Goal: Obtain resource: Obtain resource

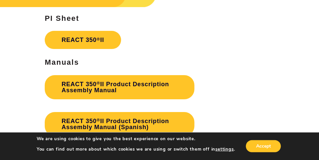
scroll to position [1177, 0]
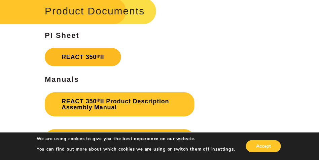
click at [99, 58] on sup "®" at bounding box center [99, 56] width 4 height 5
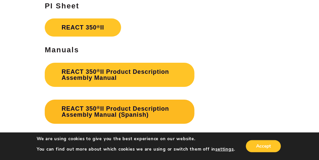
scroll to position [1211, 0]
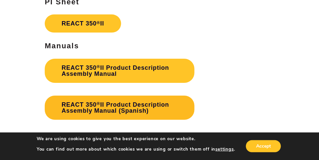
click at [137, 105] on link "REACT 350 ® II Product Description Assembly Manual (Spanish)" at bounding box center [120, 108] width 150 height 24
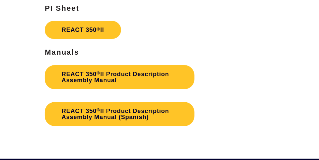
scroll to position [1211, 0]
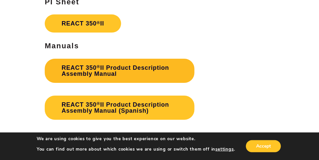
click at [120, 71] on link "REACT 350 ® II Product Description Assembly Manual" at bounding box center [120, 71] width 150 height 24
